Goal: Contribute content

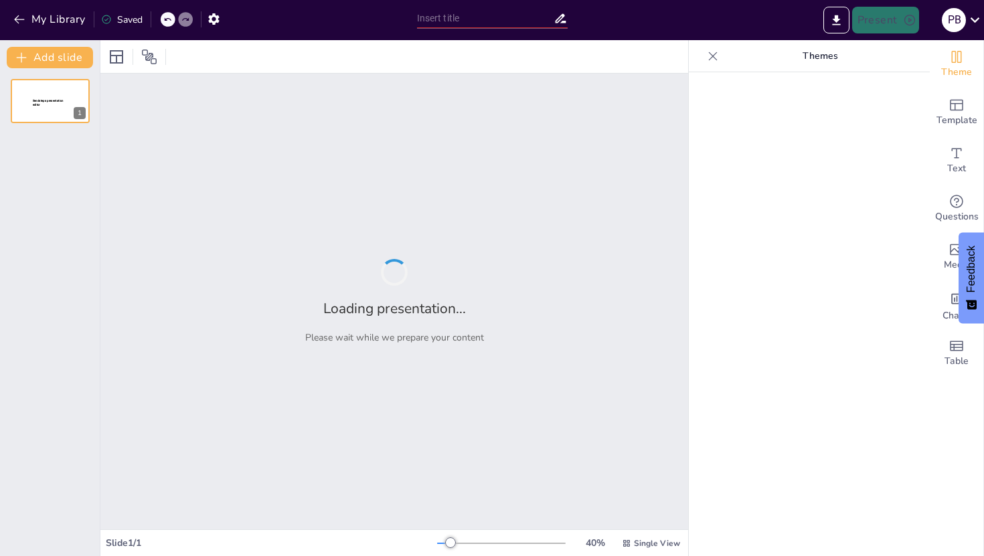
type input "India 2047: Youth Engagement in Achieving Sustainable Development"
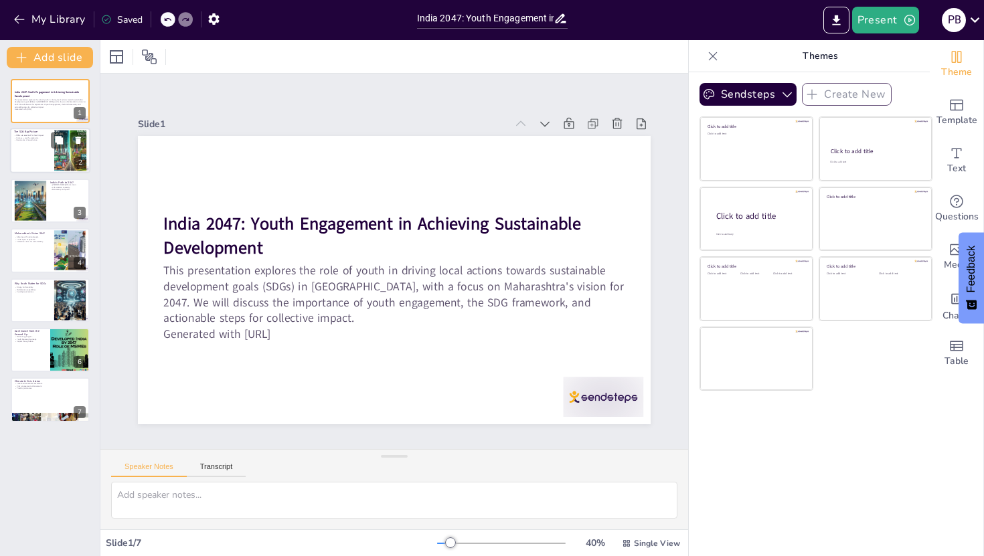
click at [31, 133] on p "The SDG Big Picture" at bounding box center [32, 132] width 36 height 4
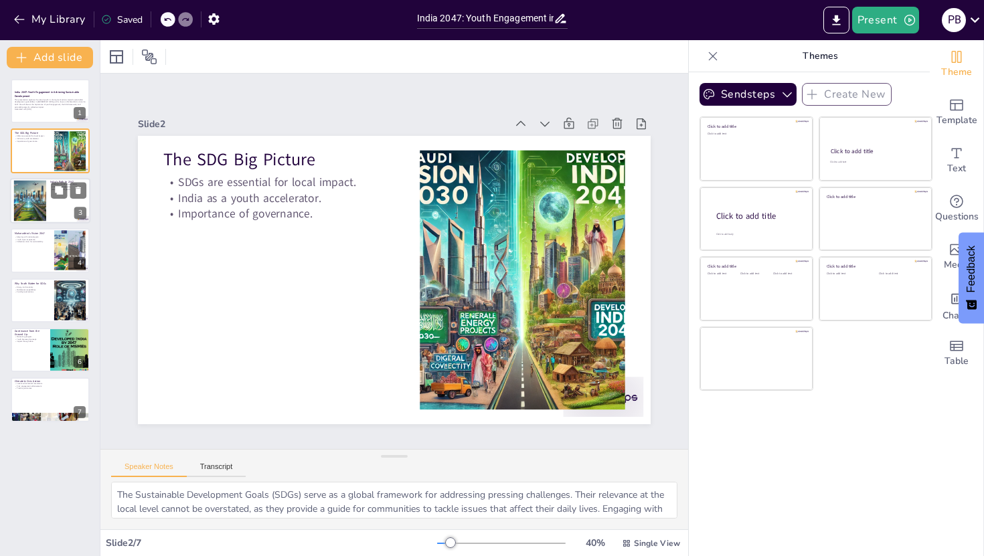
click at [37, 191] on div at bounding box center [31, 200] width 72 height 41
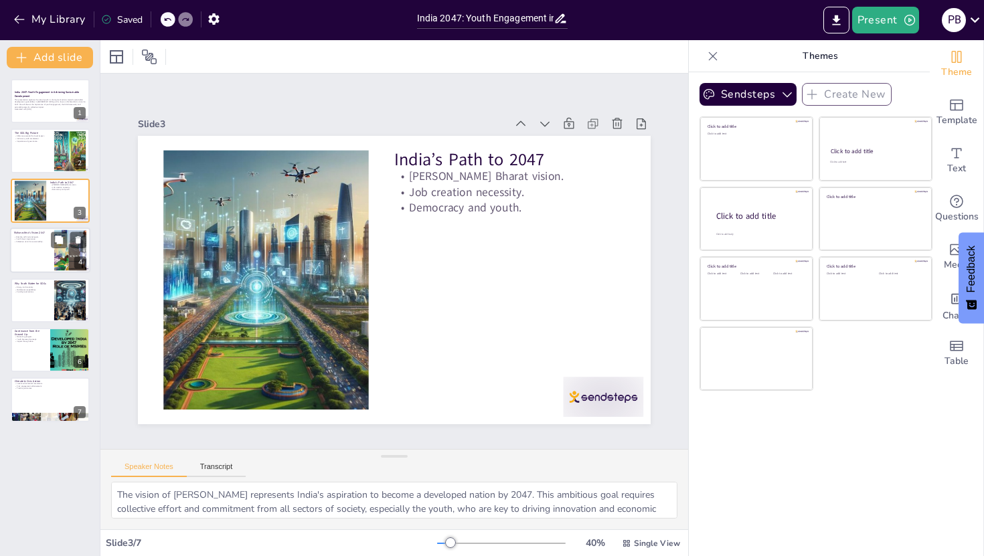
click at [36, 238] on p "Youth input importance." at bounding box center [32, 239] width 36 height 3
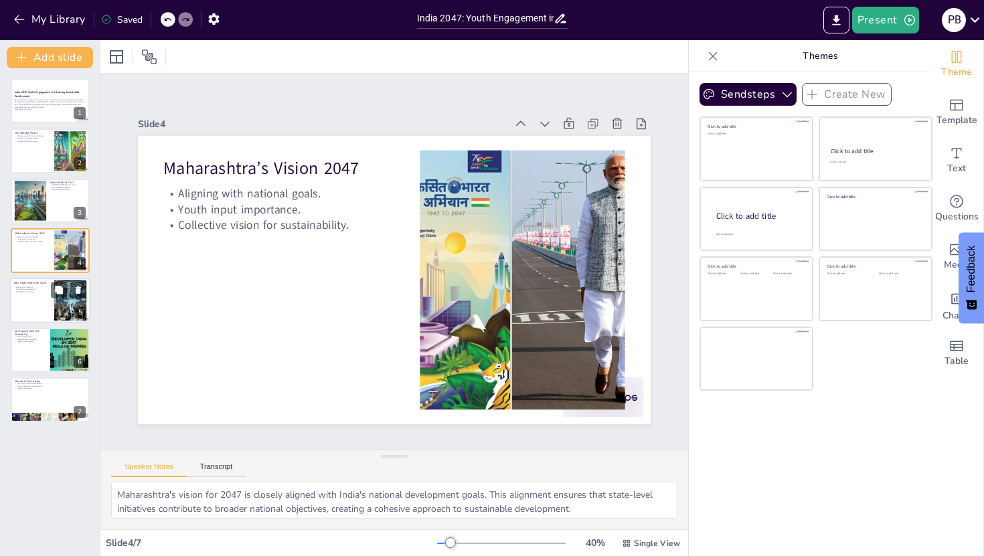
click at [45, 286] on p "Energy and creativity." at bounding box center [32, 286] width 36 height 3
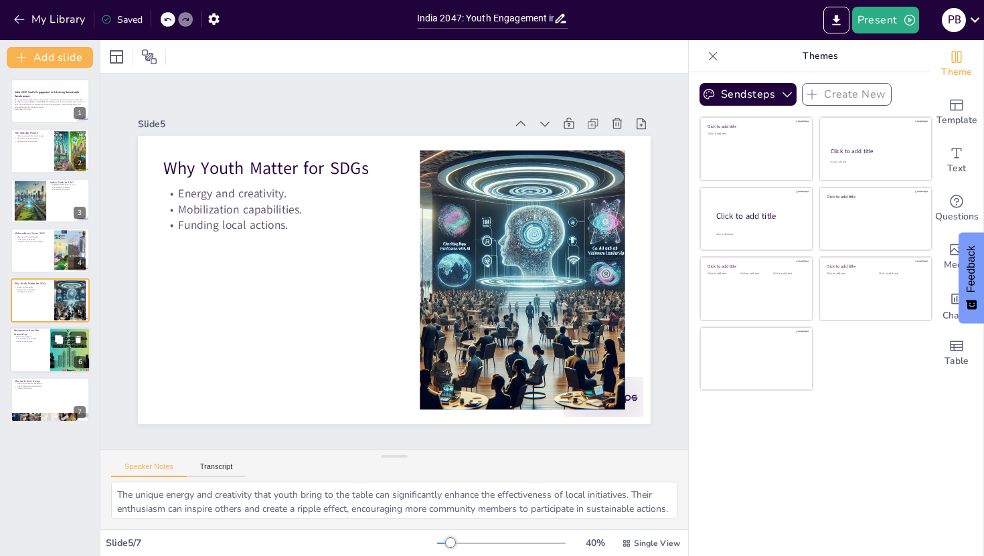
click at [43, 339] on p "Youth Scorecard concept." at bounding box center [30, 339] width 32 height 3
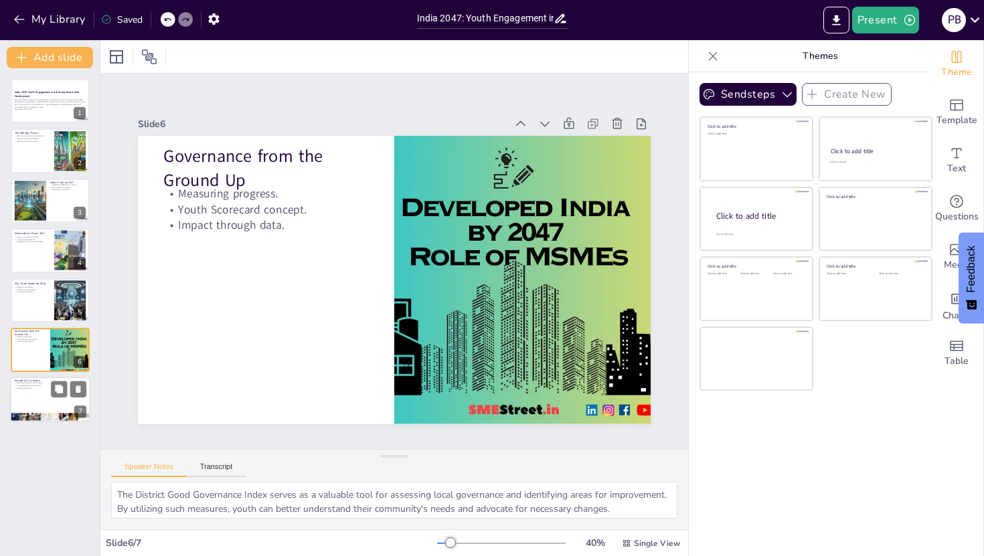
click at [38, 383] on p "Local environmental movements." at bounding box center [50, 383] width 72 height 3
type textarea "The success of the [PERSON_NAME] highlights the power of local movements in dri…"
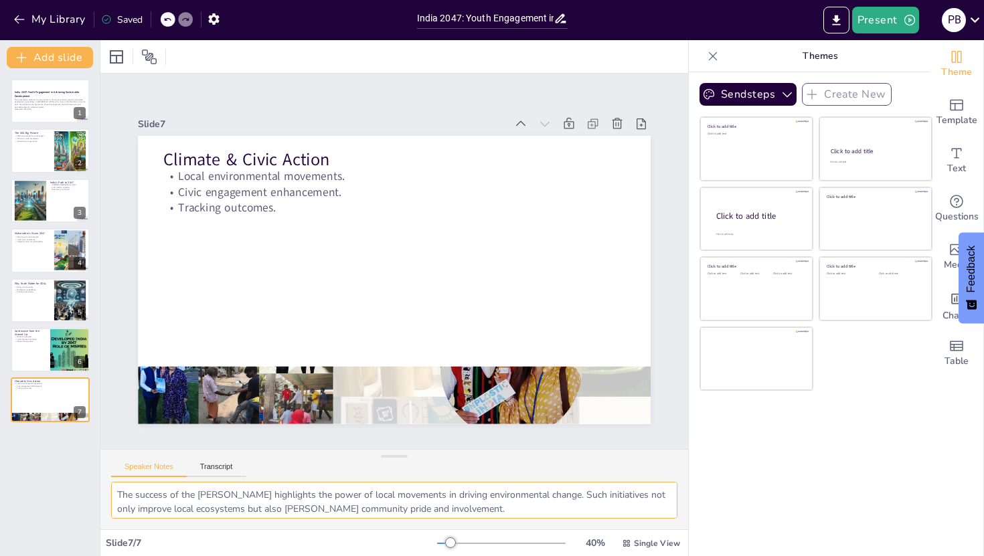
click at [169, 503] on textarea "The success of the [PERSON_NAME] highlights the power of local movements in dri…" at bounding box center [394, 500] width 566 height 37
